Goal: Navigation & Orientation: Find specific page/section

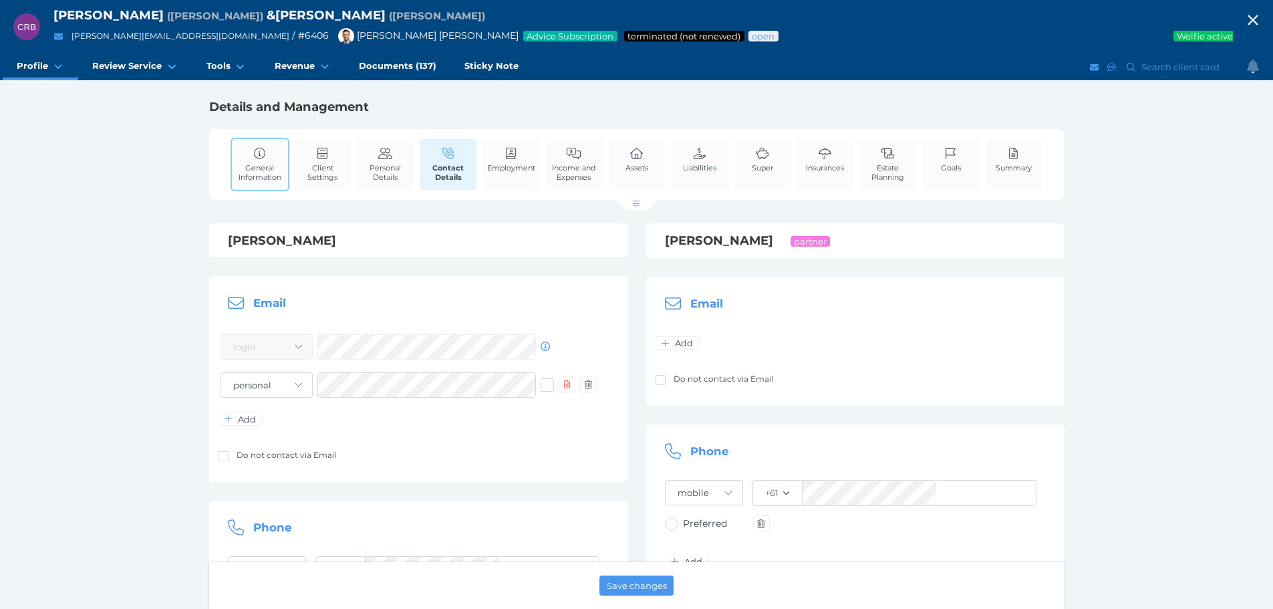
click at [261, 163] on span "General Information" at bounding box center [259, 172] width 49 height 19
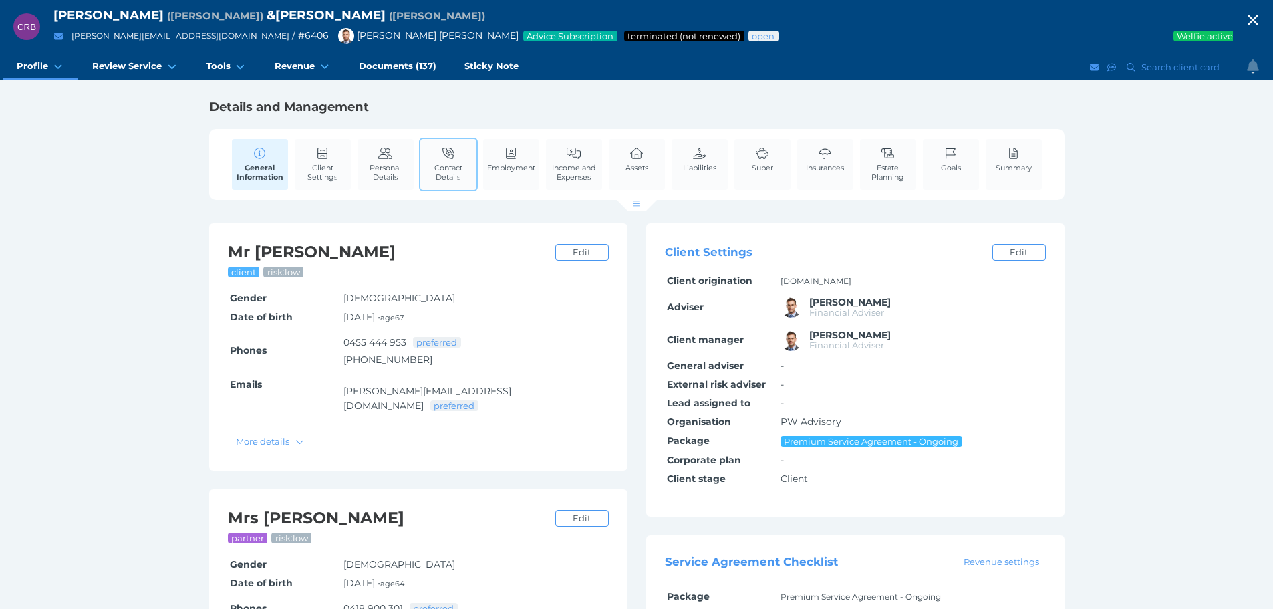
click at [465, 169] on span "Contact Details" at bounding box center [448, 172] width 49 height 19
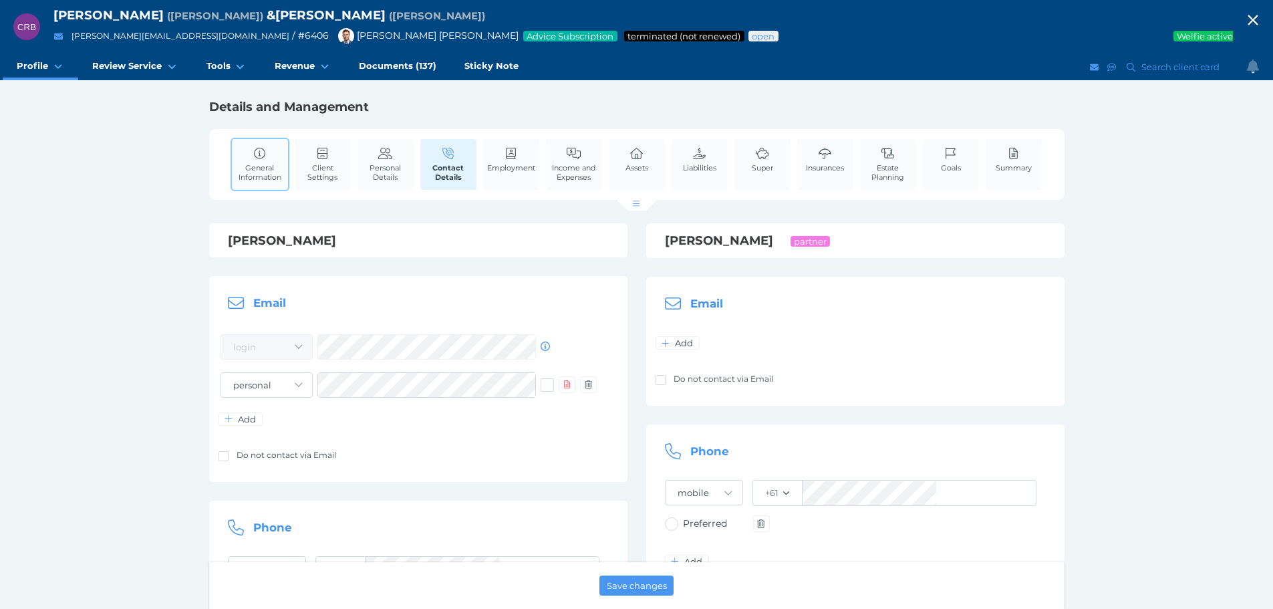
click at [262, 164] on span "General Information" at bounding box center [259, 172] width 49 height 19
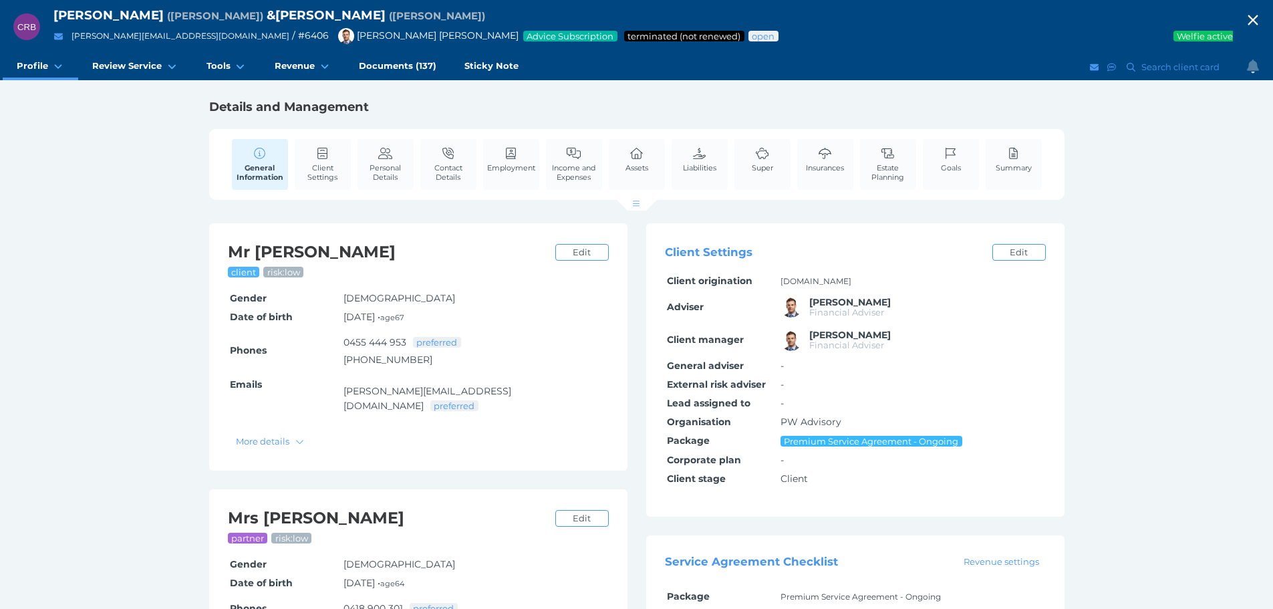
click at [498, 440] on div "[PERSON_NAME] client risk: low Edit Gender [DEMOGRAPHIC_DATA] Edit Date of birt…" at bounding box center [418, 346] width 418 height 247
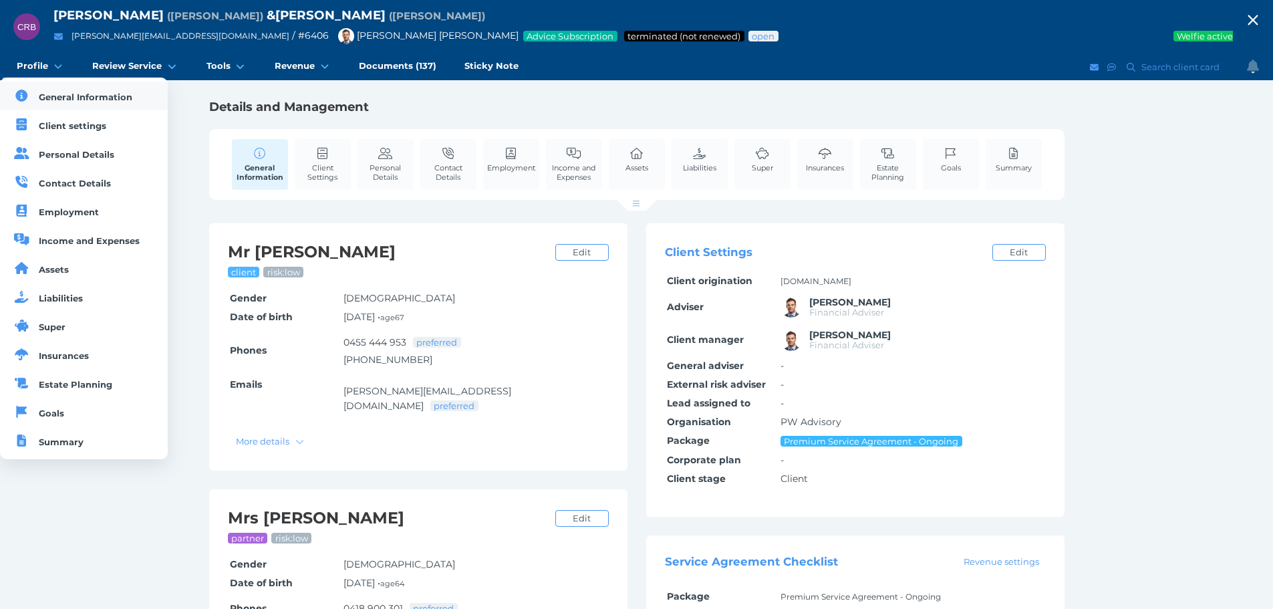
click at [61, 94] on span "General Information" at bounding box center [86, 97] width 94 height 11
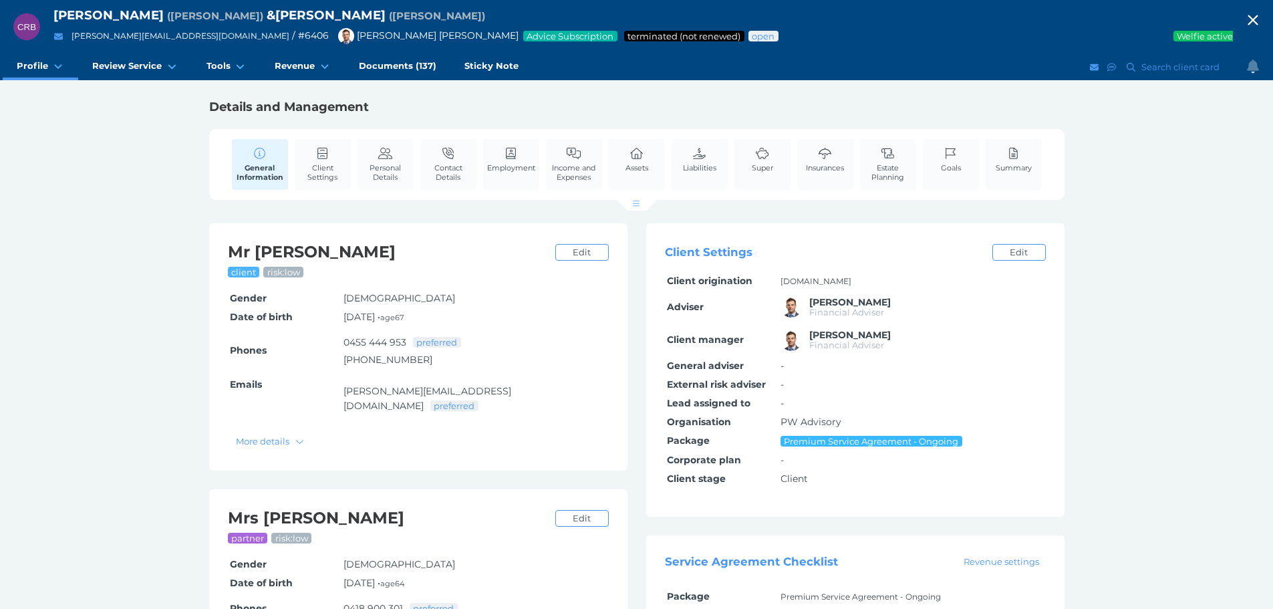
click at [1261, 17] on icon "button" at bounding box center [1253, 20] width 16 height 20
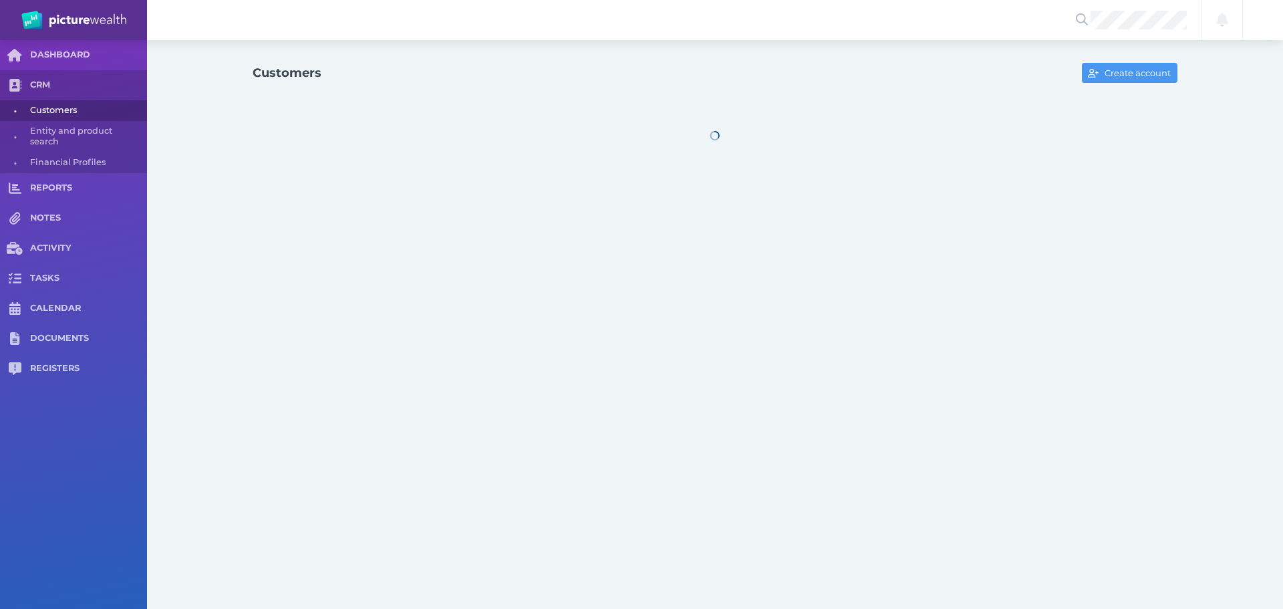
select select "25"
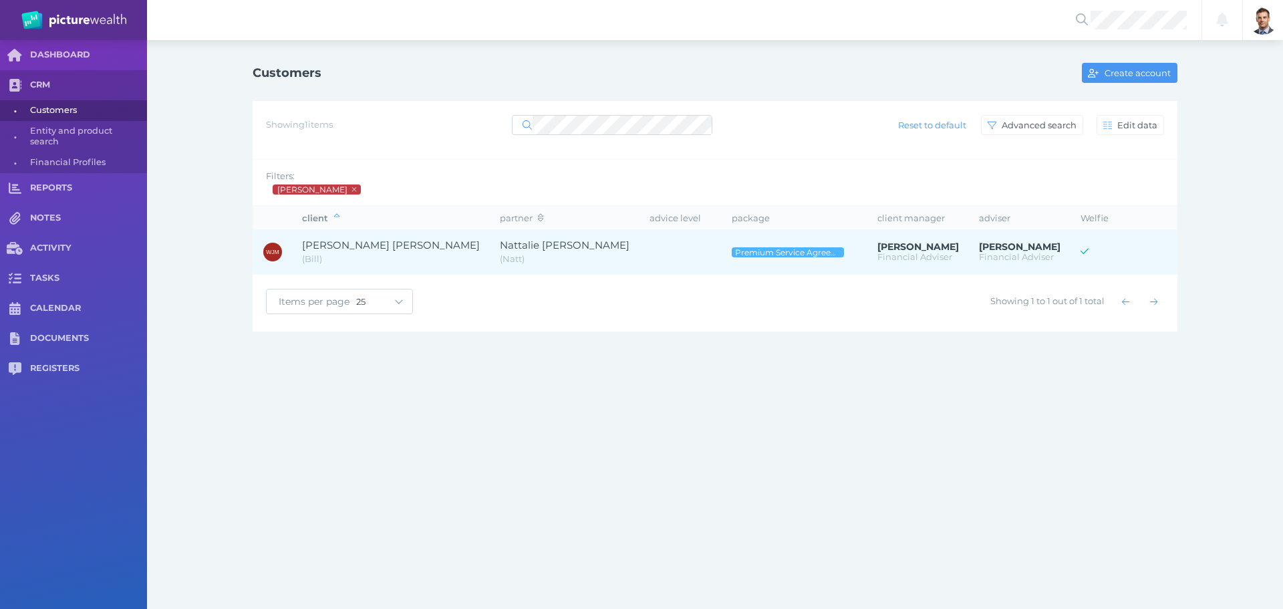
click at [344, 255] on span "( [PERSON_NAME] )" at bounding box center [391, 259] width 178 height 13
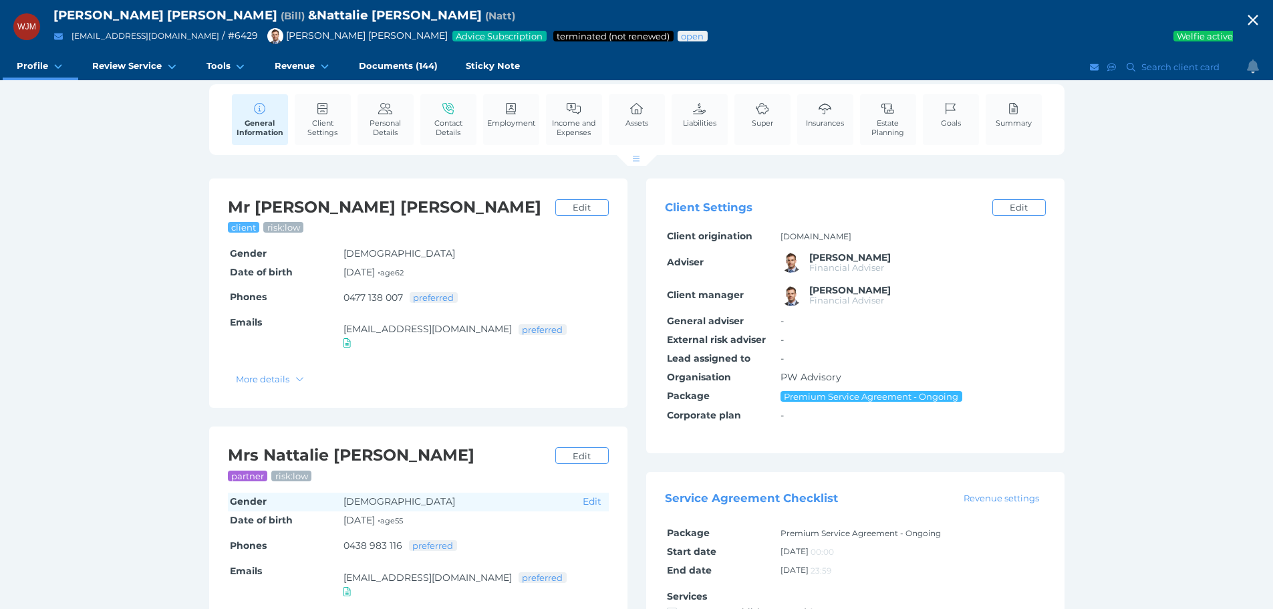
scroll to position [67, 0]
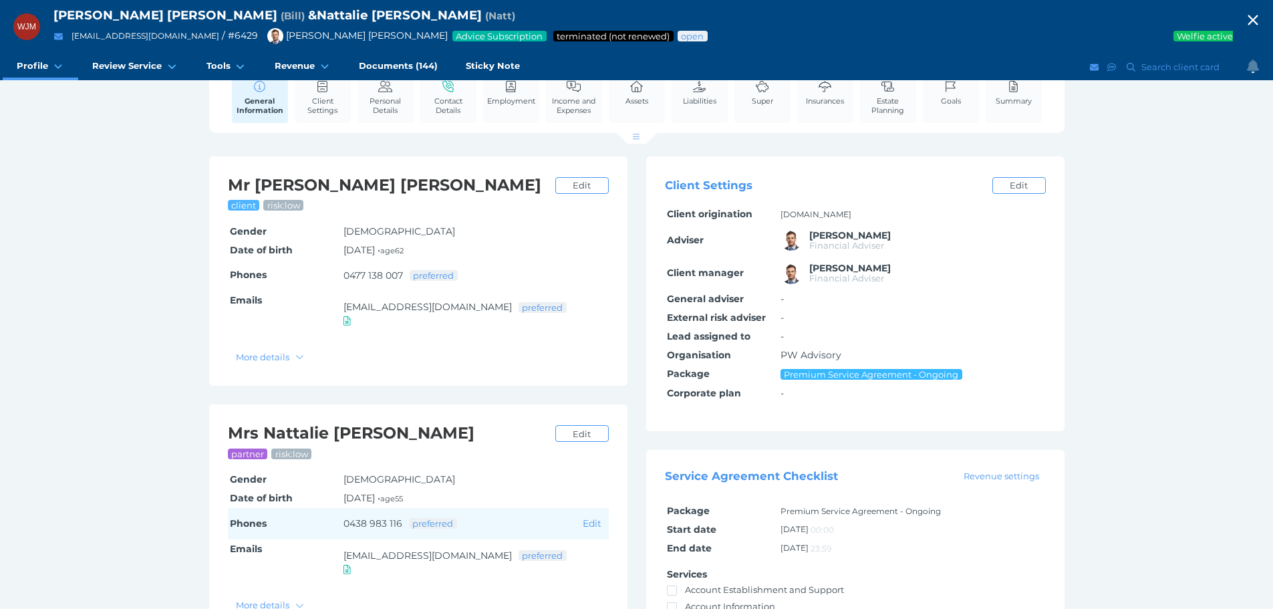
click at [342, 508] on td "0438 983 116 preferred" at bounding box center [461, 524] width 239 height 32
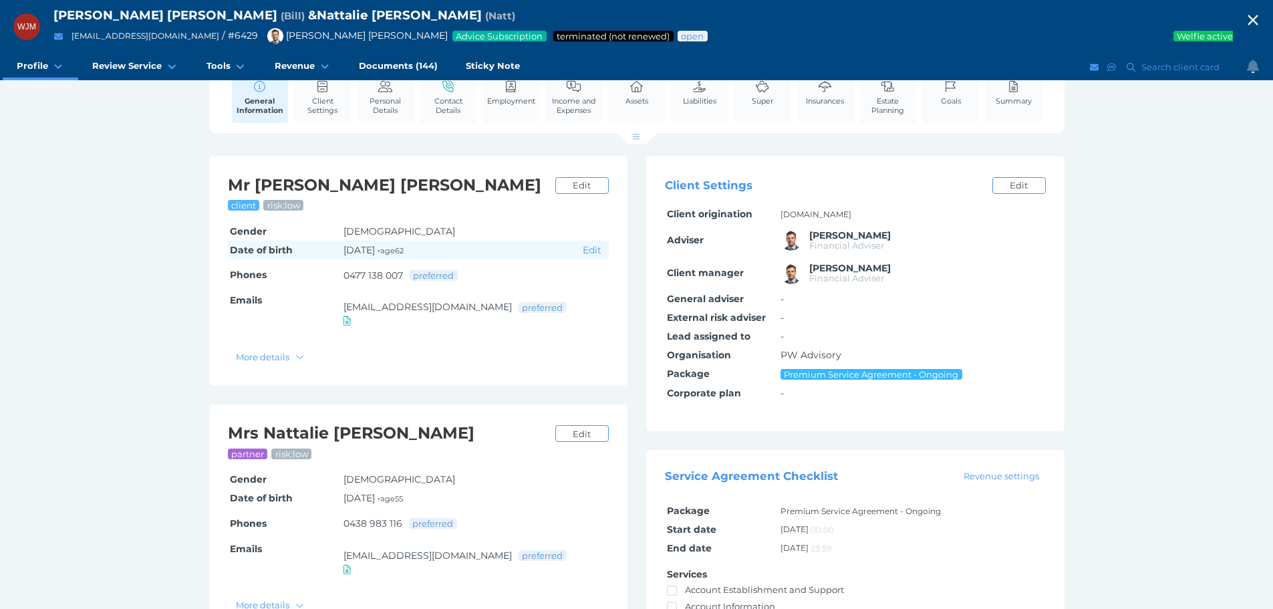
scroll to position [0, 0]
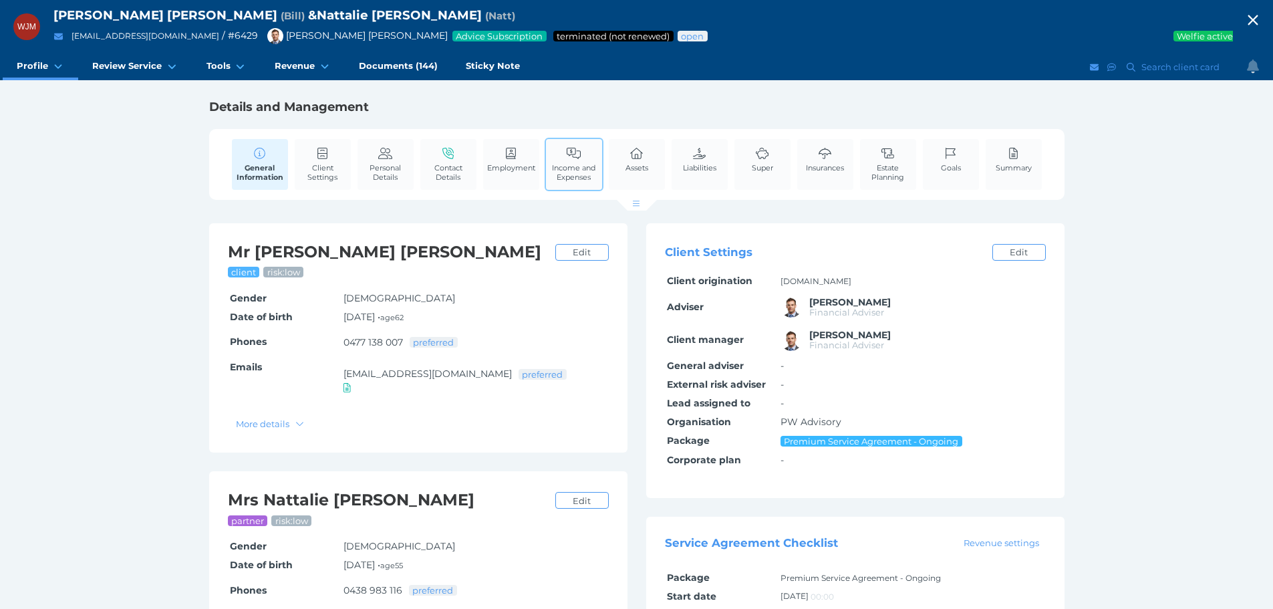
click at [580, 159] on icon at bounding box center [574, 154] width 15 height 12
